Goal: Browse casually

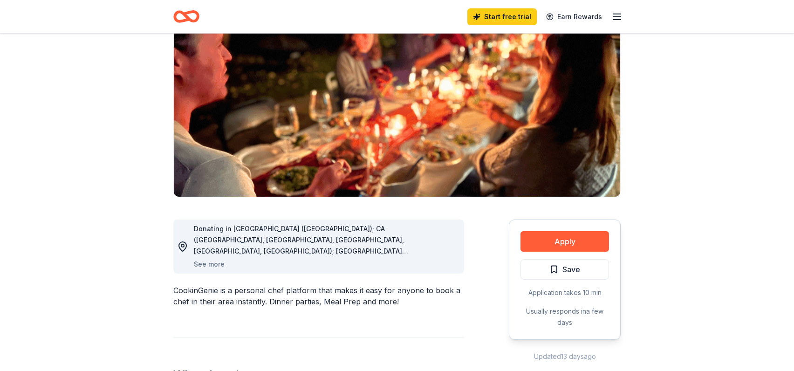
scroll to position [88, 0]
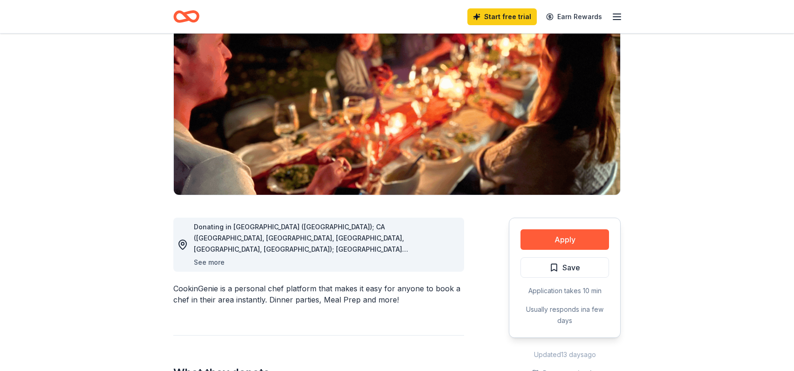
click at [208, 262] on button "See more" at bounding box center [209, 262] width 31 height 11
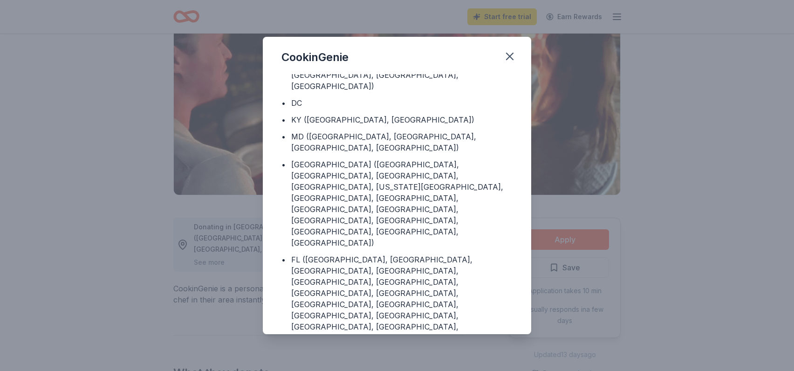
scroll to position [0, 0]
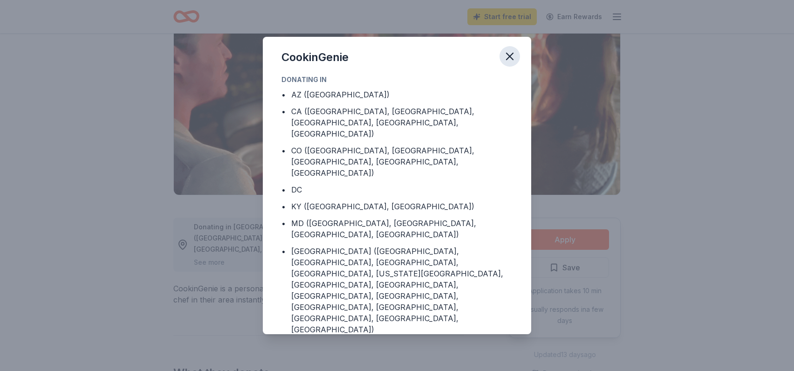
click at [510, 56] on icon "button" at bounding box center [509, 56] width 7 height 7
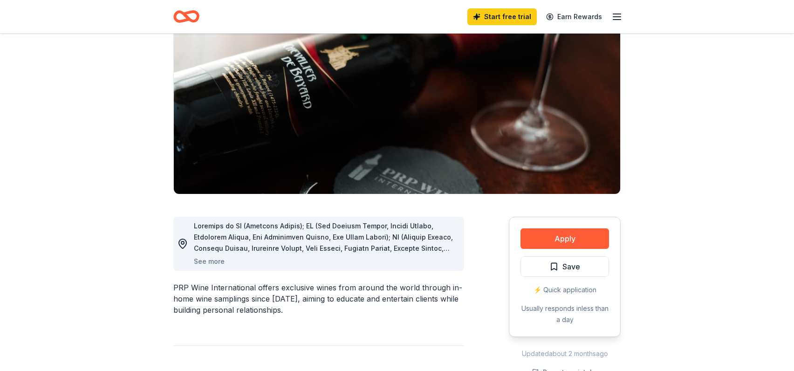
scroll to position [91, 0]
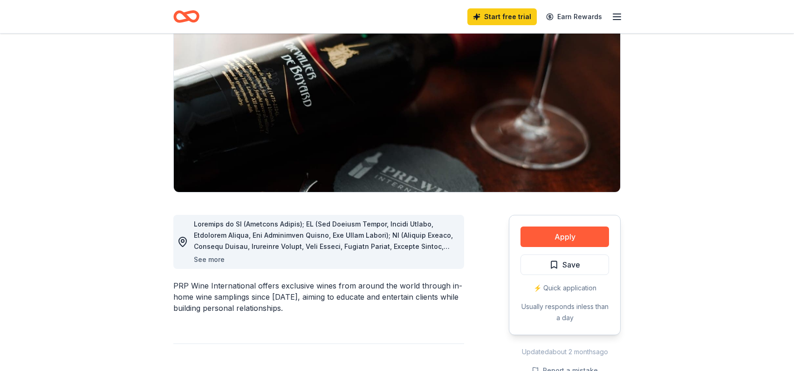
click at [217, 260] on button "See more" at bounding box center [209, 259] width 31 height 11
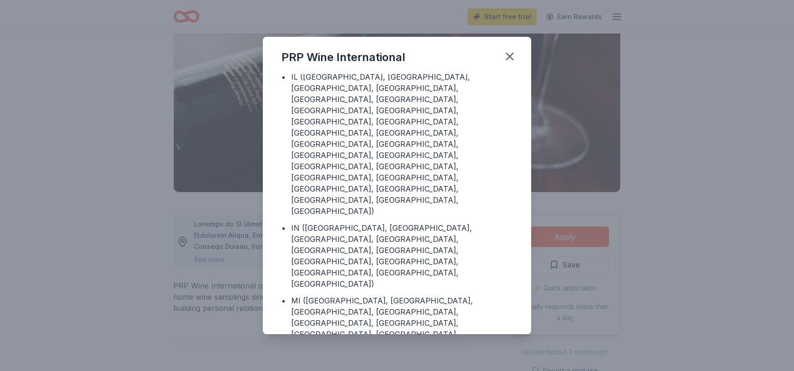
scroll to position [221, 0]
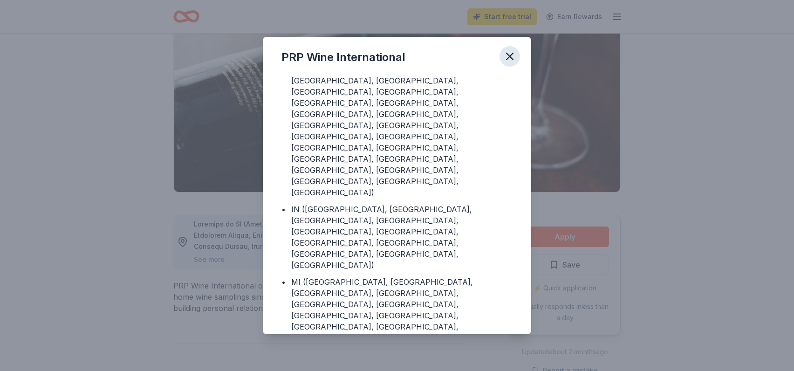
click at [511, 56] on icon "button" at bounding box center [509, 56] width 13 height 13
